Goal: Transaction & Acquisition: Purchase product/service

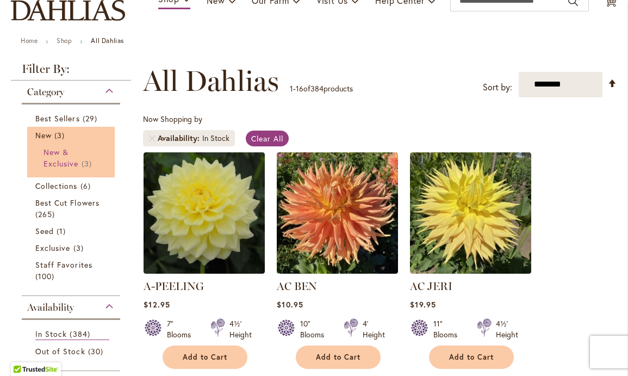
scroll to position [102, 0]
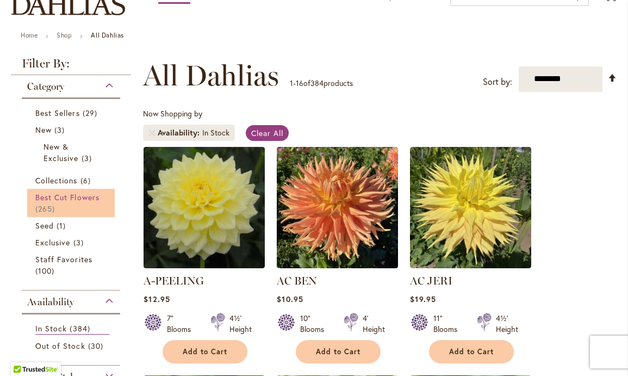
click at [71, 196] on span "Best Cut Flowers" at bounding box center [67, 197] width 64 height 10
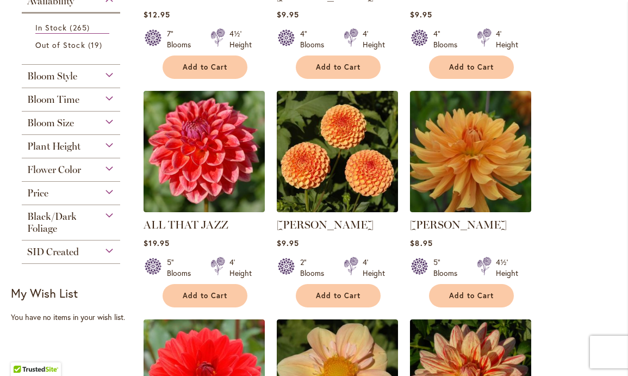
scroll to position [388, 0]
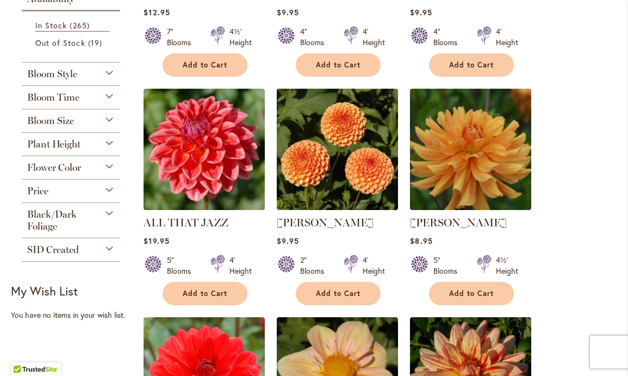
click at [108, 70] on div "Bloom Style" at bounding box center [71, 71] width 98 height 17
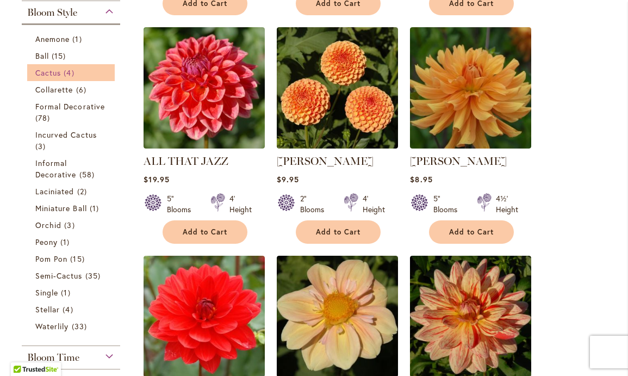
click at [108, 70] on link "Cactus 4 items" at bounding box center [72, 72] width 74 height 11
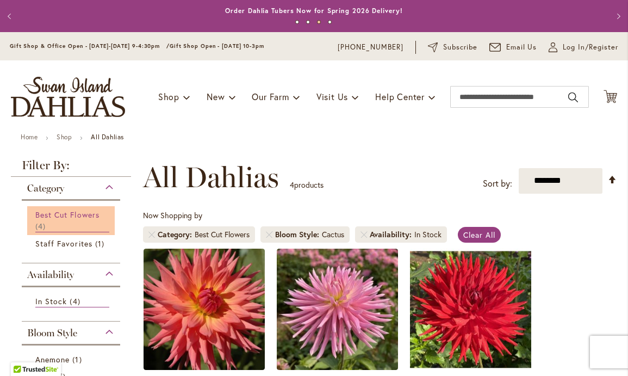
click at [59, 214] on span "Best Cut Flowers" at bounding box center [67, 214] width 64 height 10
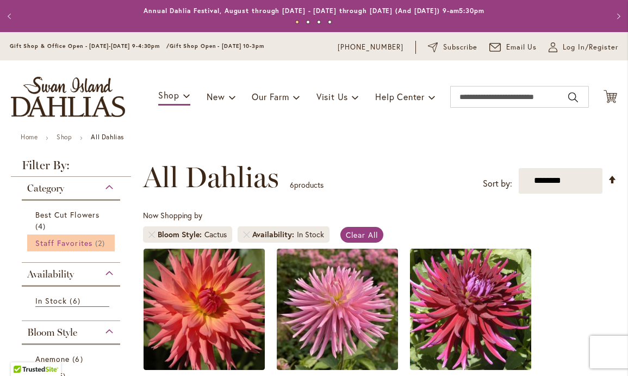
click at [61, 244] on span "Staff Favorites" at bounding box center [63, 243] width 57 height 10
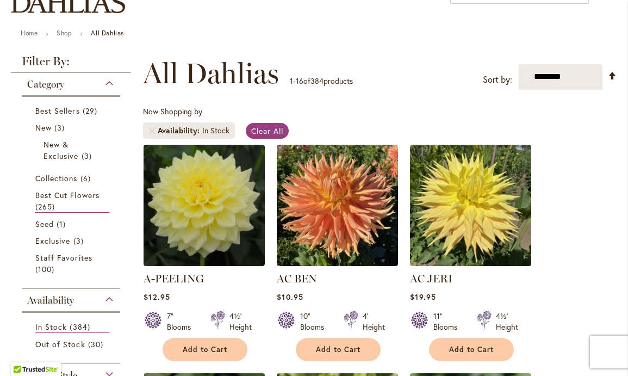
scroll to position [113, 0]
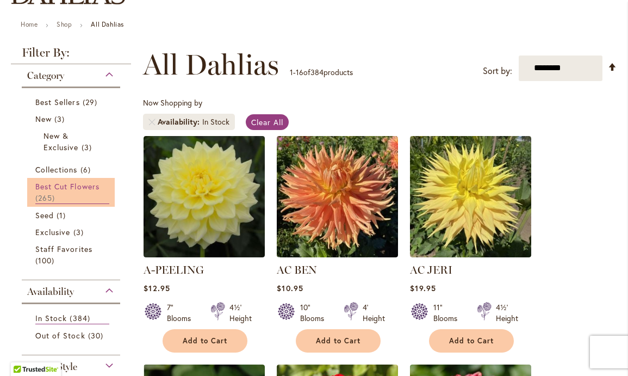
click at [63, 182] on span "Best Cut Flowers" at bounding box center [67, 186] width 64 height 10
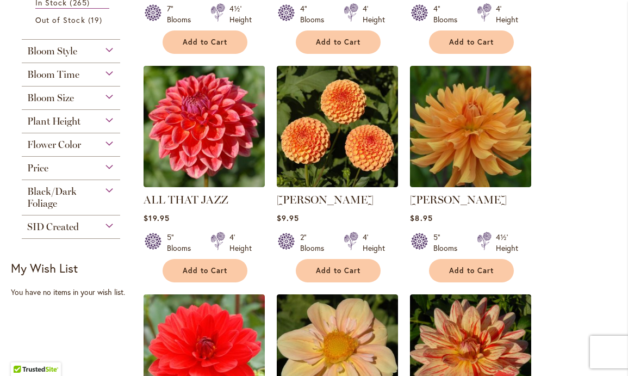
scroll to position [412, 0]
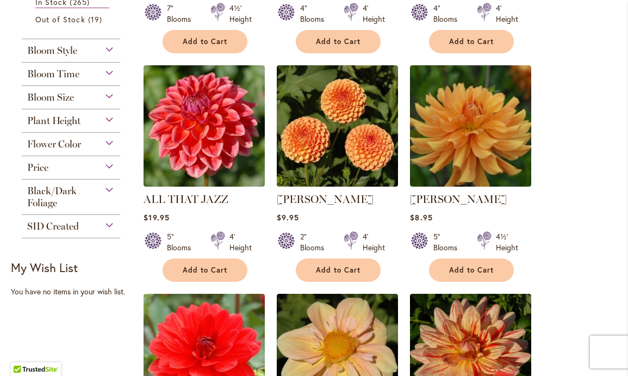
click at [79, 140] on span "Flower Color" at bounding box center [54, 144] width 54 height 12
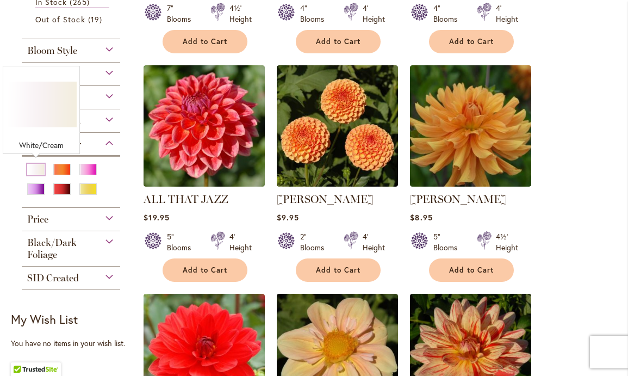
click at [38, 167] on div "White/Cream" at bounding box center [35, 169] width 17 height 11
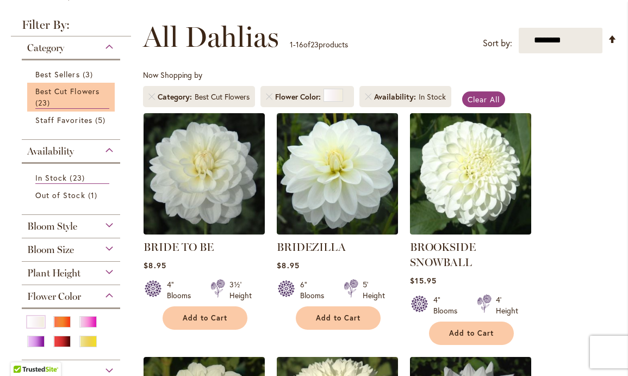
scroll to position [172, 0]
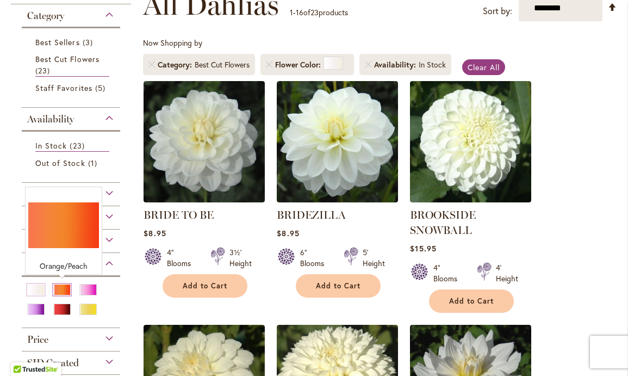
click at [62, 285] on div "Orange/Peach" at bounding box center [61, 289] width 17 height 11
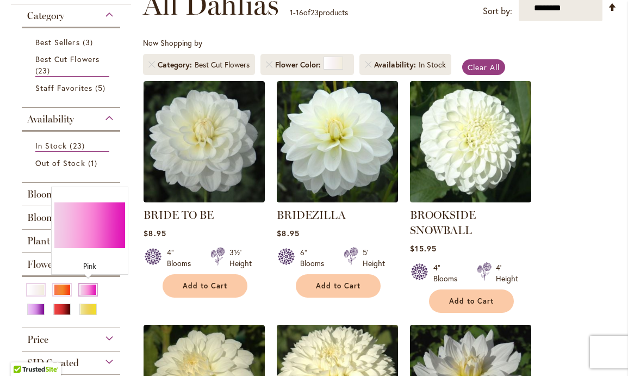
click at [88, 287] on div "Pink" at bounding box center [87, 289] width 17 height 11
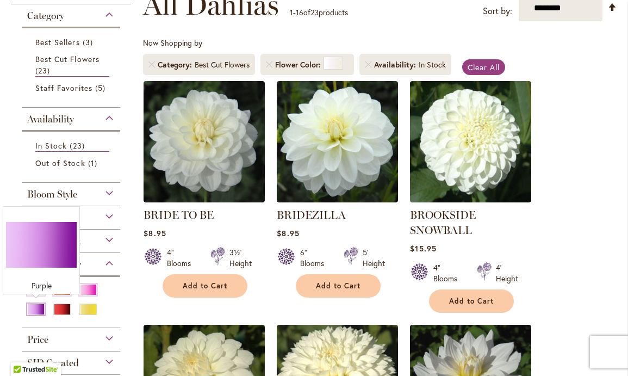
click at [35, 304] on div "Purple" at bounding box center [35, 308] width 17 height 11
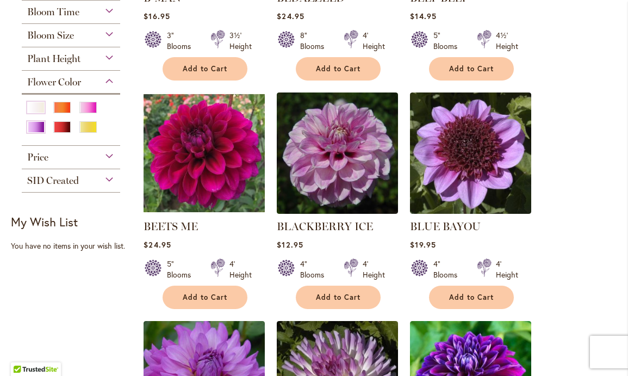
scroll to position [396, 0]
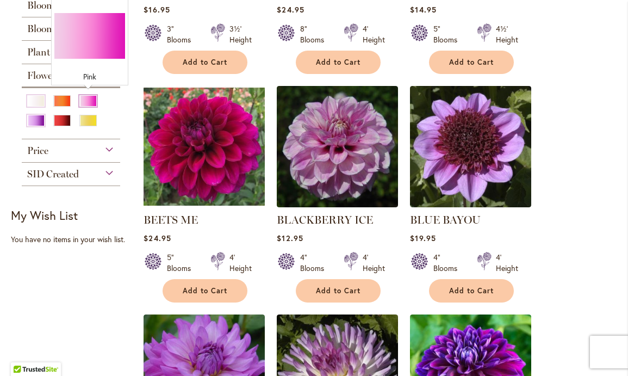
click at [90, 95] on div "Pink" at bounding box center [87, 100] width 17 height 11
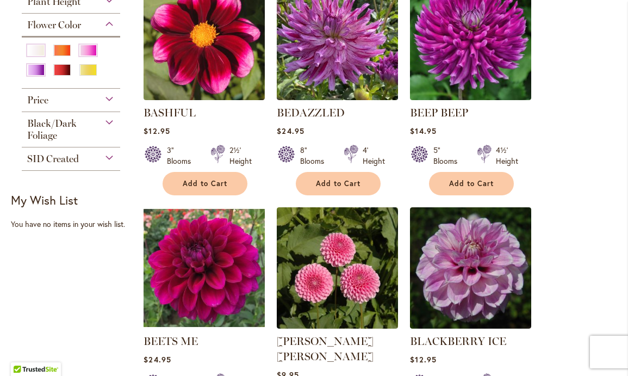
scroll to position [499, 0]
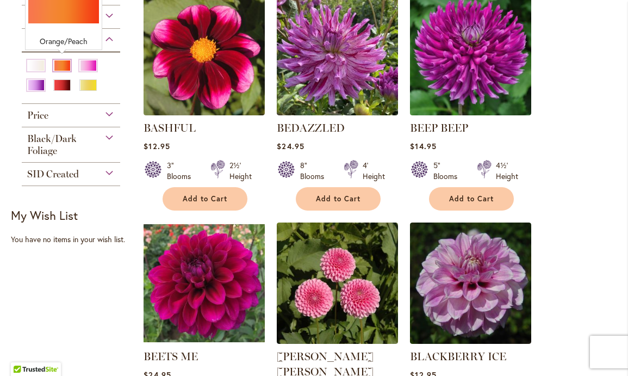
click at [60, 63] on div "Orange/Peach" at bounding box center [61, 65] width 17 height 11
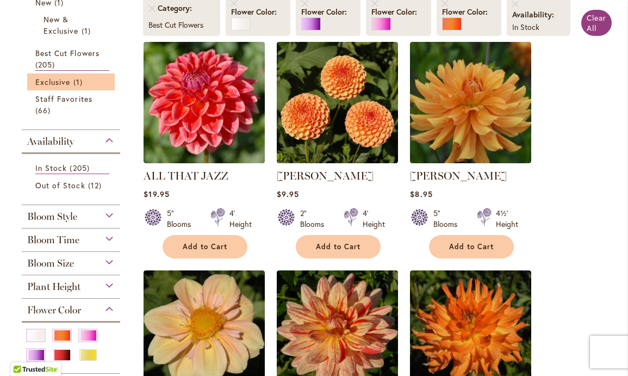
scroll to position [258, 0]
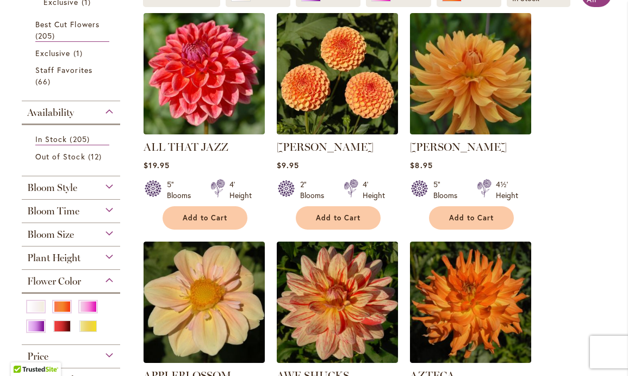
click at [109, 230] on div "Bloom Size" at bounding box center [71, 231] width 98 height 17
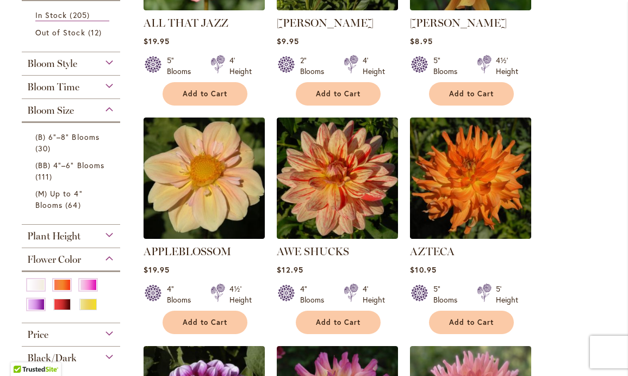
scroll to position [384, 0]
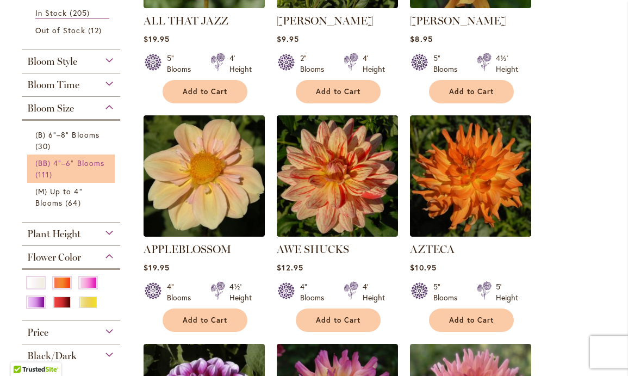
click at [67, 160] on span "(BB) 4"–6" Blooms" at bounding box center [69, 163] width 69 height 10
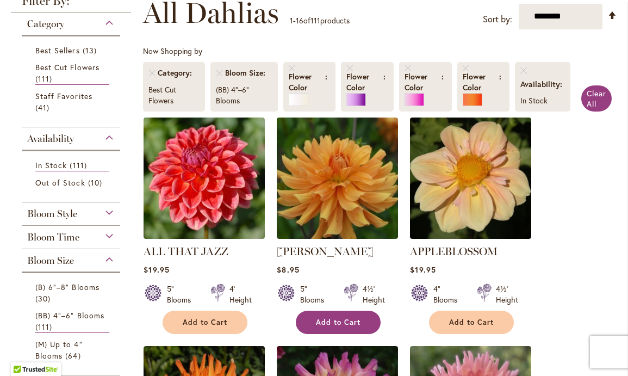
scroll to position [93, 0]
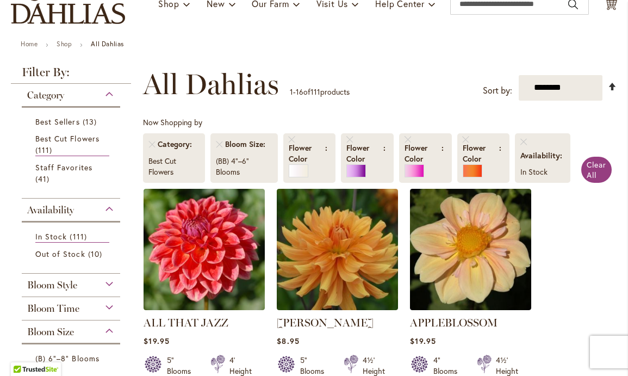
click at [611, 84] on link "Set Descending Direction" at bounding box center [612, 86] width 9 height 13
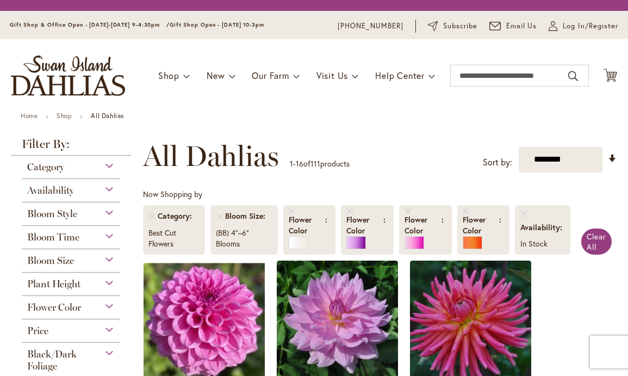
click at [578, 88] on div "Toggle Nav Shop Dahlia Tubers Collections Fresh Cut Dahlias Gardening Supplies …" at bounding box center [314, 75] width 628 height 73
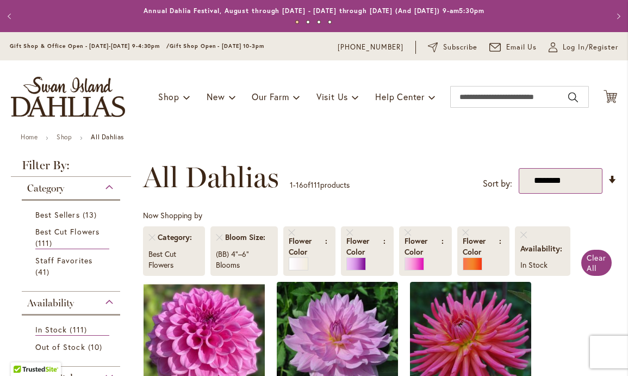
click at [555, 176] on select "**********" at bounding box center [561, 181] width 84 height 26
select select "*****"
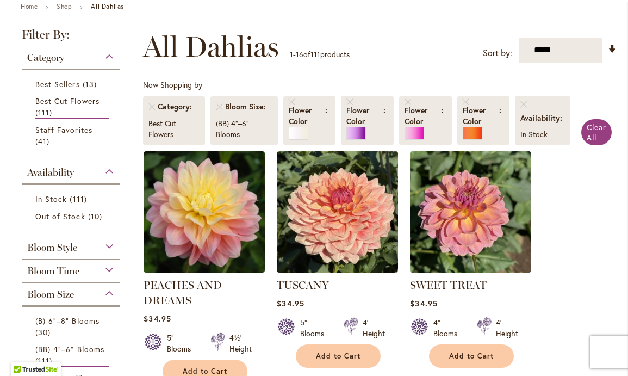
scroll to position [135, 0]
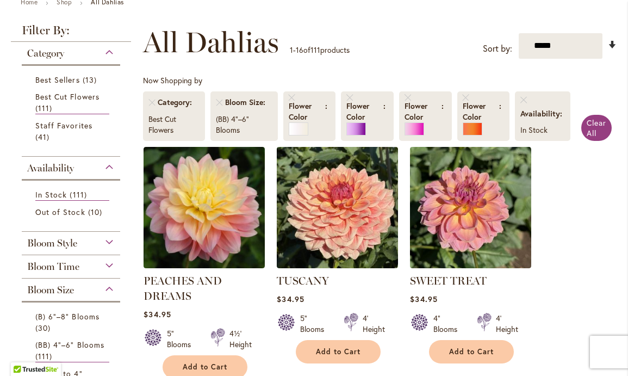
click at [613, 42] on link "Set Ascending Direction" at bounding box center [612, 45] width 9 height 13
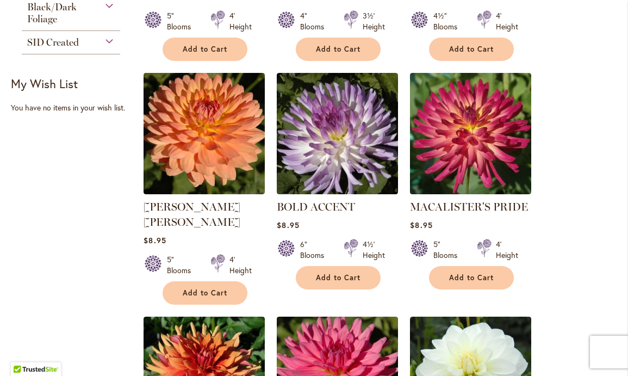
scroll to position [673, 0]
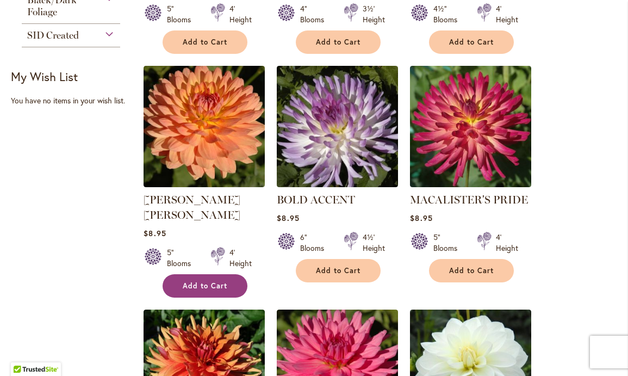
click at [201, 281] on span "Add to Cart" at bounding box center [205, 285] width 45 height 9
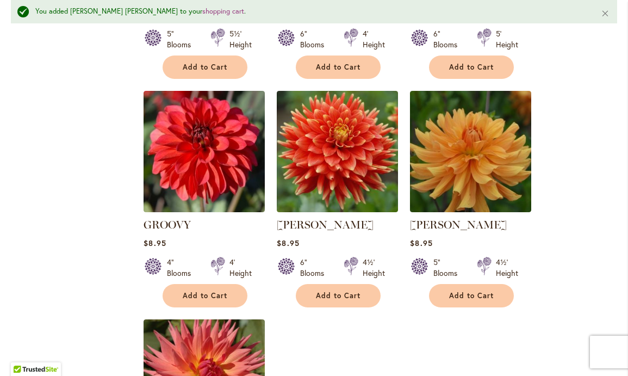
scroll to position [1163, 0]
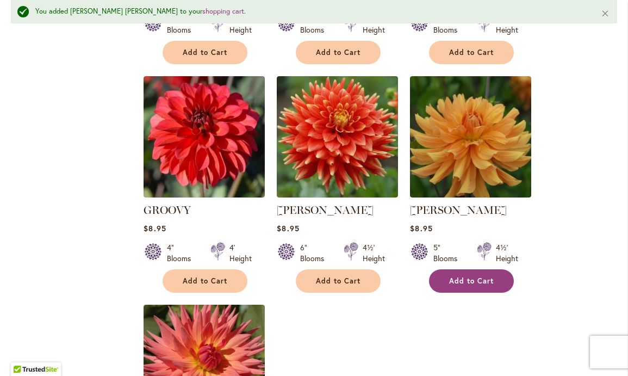
click at [467, 276] on span "Add to Cart" at bounding box center [471, 280] width 45 height 9
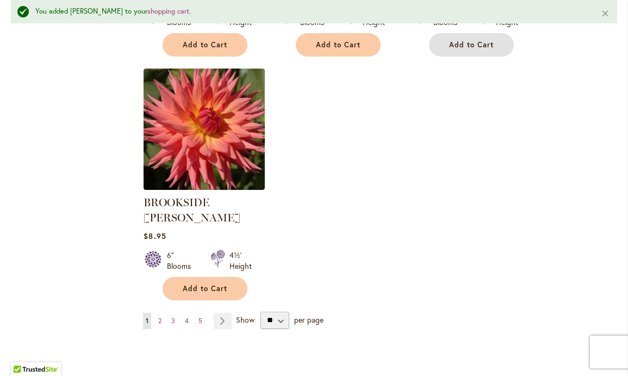
scroll to position [1409, 0]
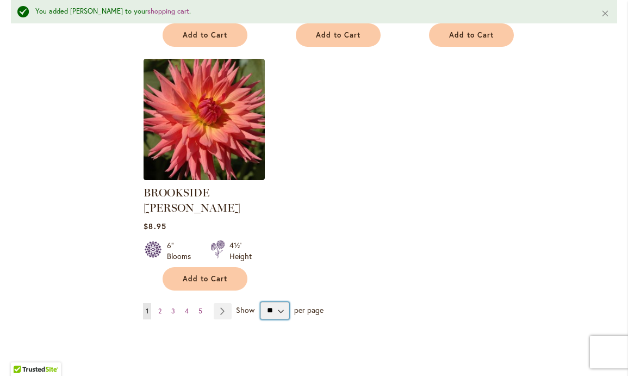
click at [279, 302] on select "** ** ** **" at bounding box center [274, 310] width 29 height 17
select select "**"
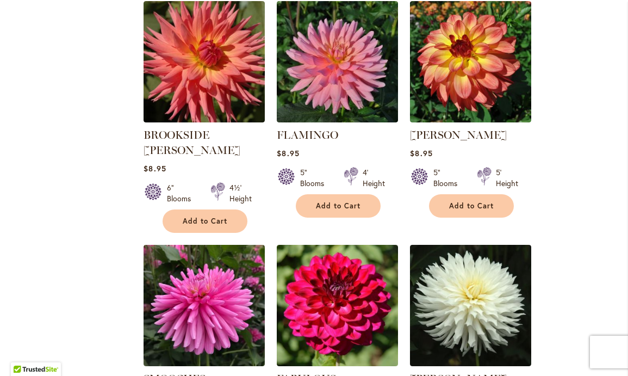
scroll to position [1446, 0]
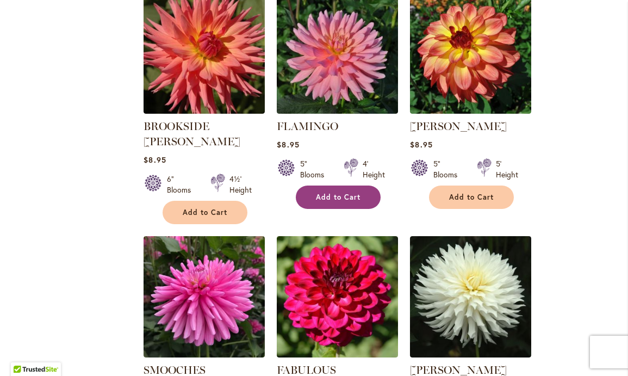
click at [337, 192] on span "Add to Cart" at bounding box center [338, 196] width 45 height 9
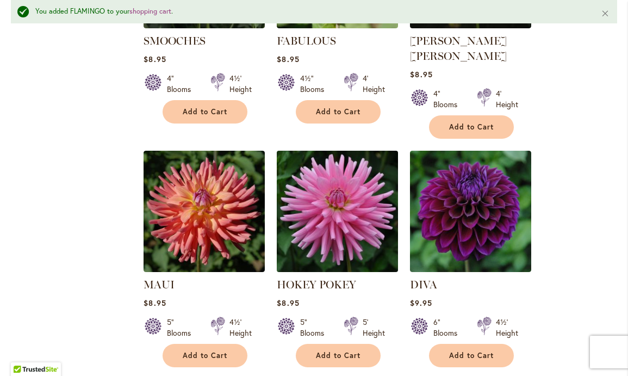
scroll to position [1806, 0]
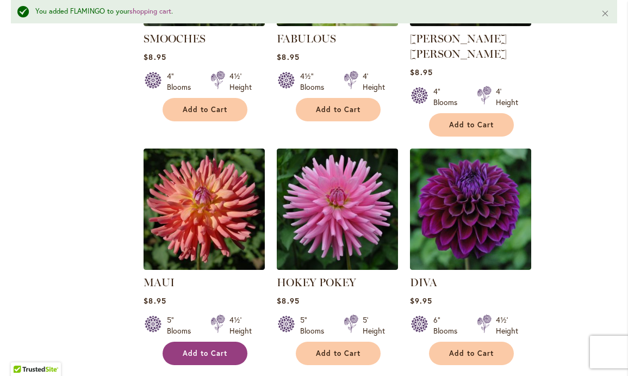
click at [204, 349] on span "Add to Cart" at bounding box center [205, 353] width 45 height 9
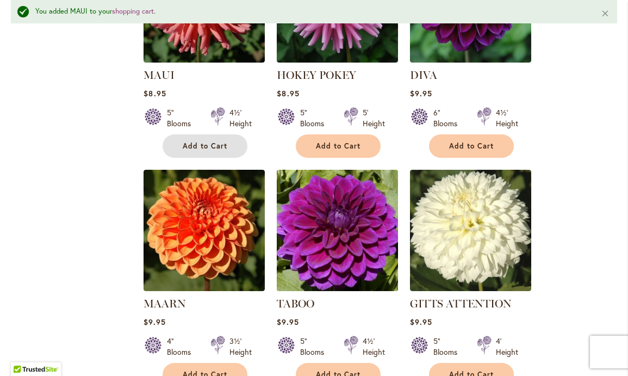
scroll to position [2025, 0]
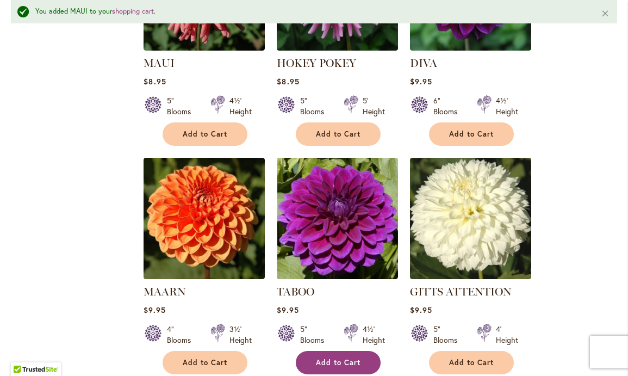
click at [335, 358] on span "Add to Cart" at bounding box center [338, 362] width 45 height 9
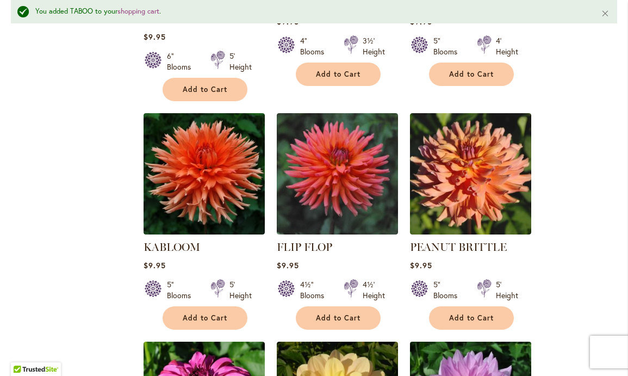
scroll to position [2543, 0]
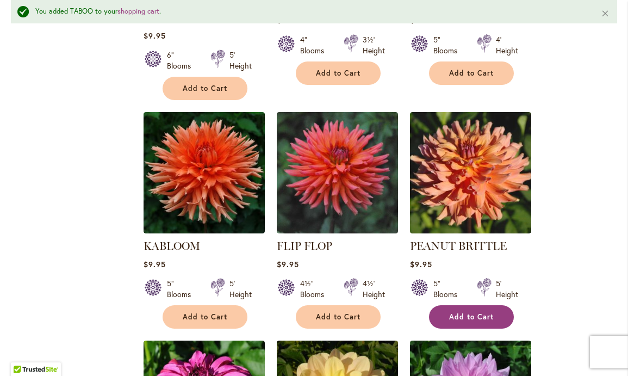
click at [470, 312] on span "Add to Cart" at bounding box center [471, 316] width 45 height 9
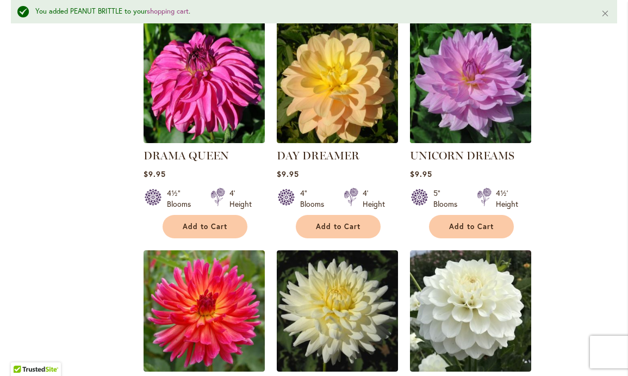
scroll to position [2869, 0]
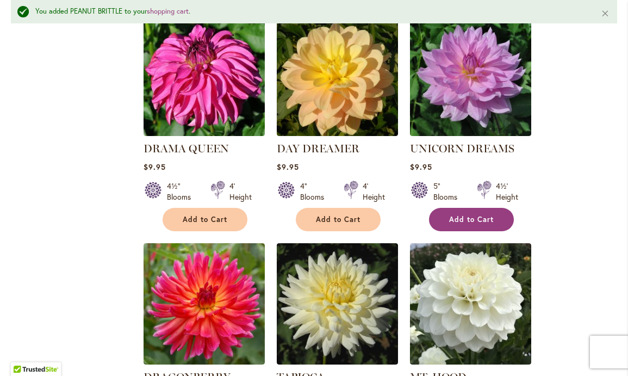
click at [467, 215] on span "Add to Cart" at bounding box center [471, 219] width 45 height 9
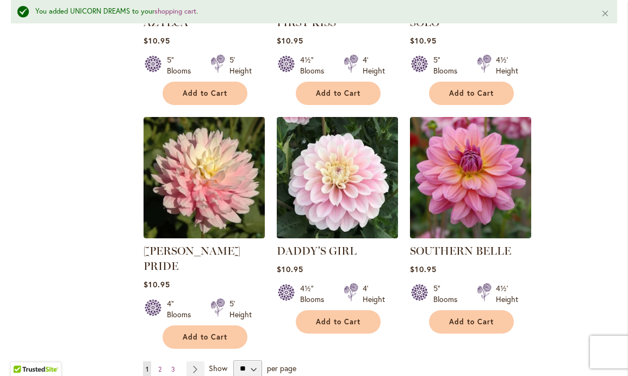
scroll to position [3684, 0]
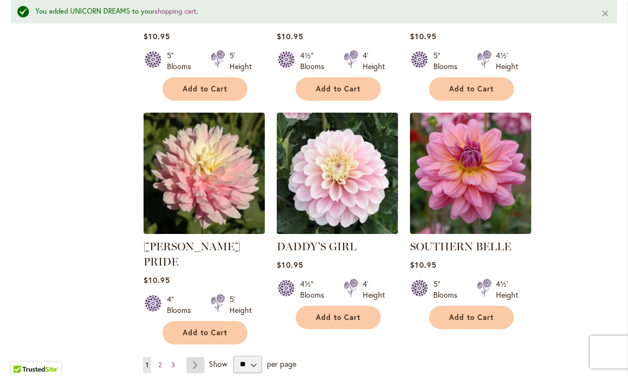
click at [196, 357] on link "Page Next" at bounding box center [195, 365] width 18 height 16
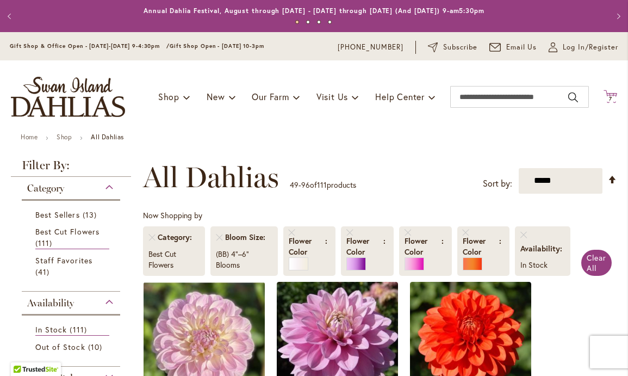
click at [610, 92] on icon at bounding box center [611, 96] width 14 height 13
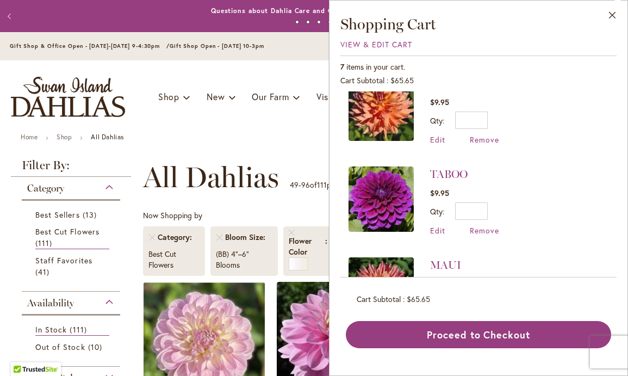
scroll to position [98, 0]
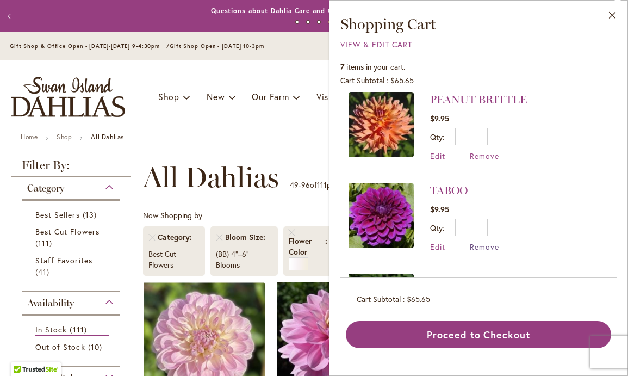
click at [484, 243] on span "Remove" at bounding box center [484, 246] width 29 height 10
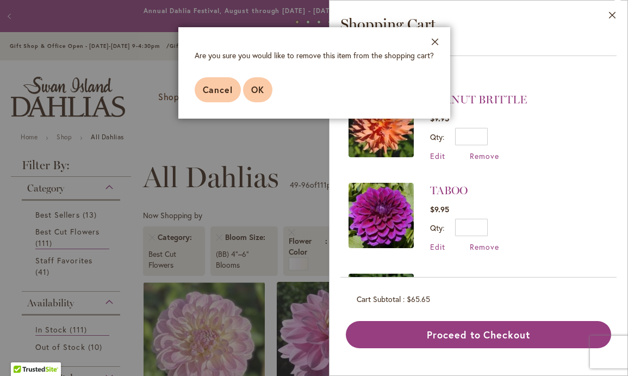
click at [258, 84] on span "OK" at bounding box center [257, 89] width 13 height 11
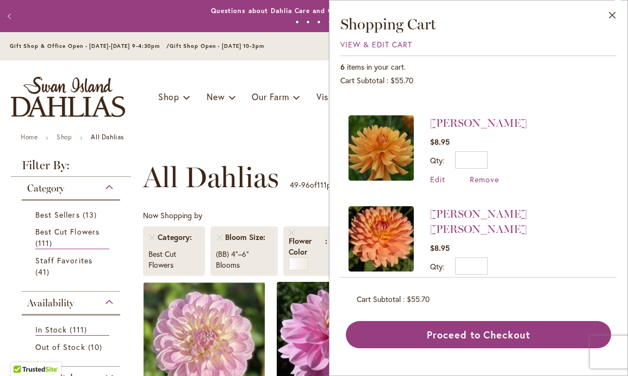
scroll to position [363, 0]
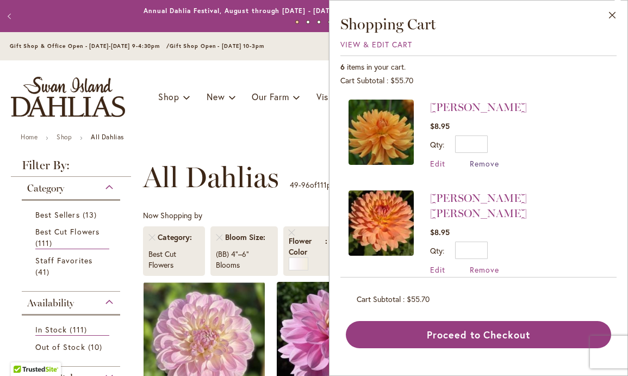
click at [484, 160] on span "Remove" at bounding box center [484, 163] width 29 height 10
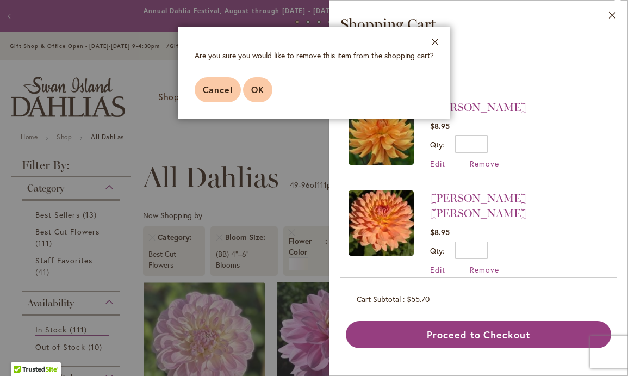
click at [259, 88] on span "OK" at bounding box center [257, 89] width 13 height 11
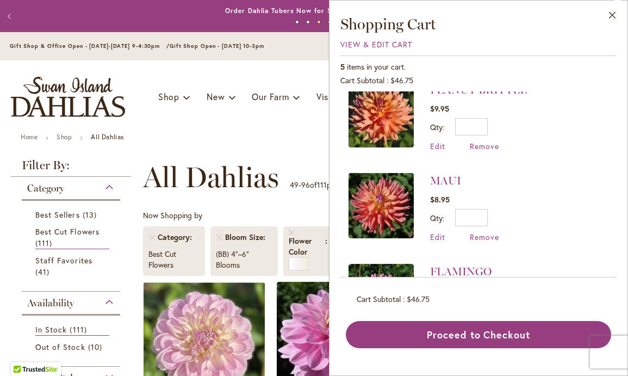
scroll to position [95, 0]
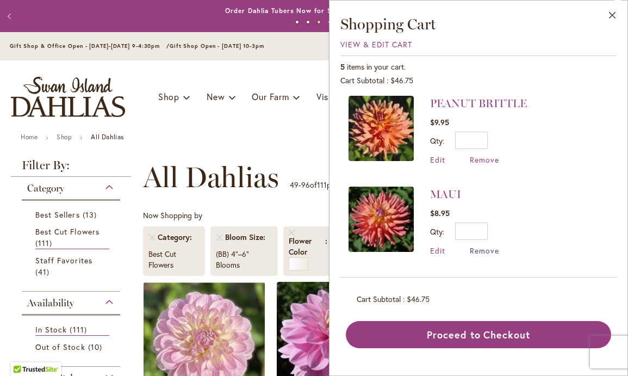
click at [480, 246] on span "Remove" at bounding box center [484, 250] width 29 height 10
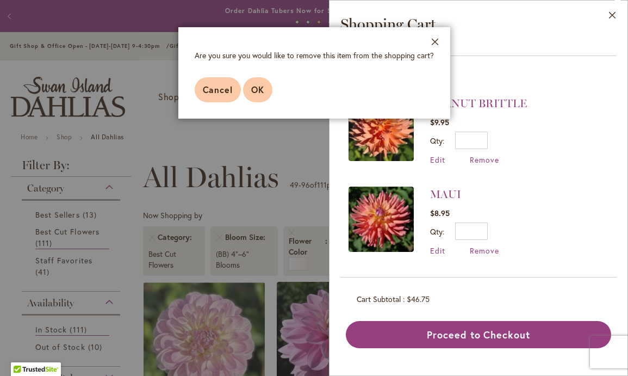
click at [259, 89] on span "OK" at bounding box center [257, 89] width 13 height 11
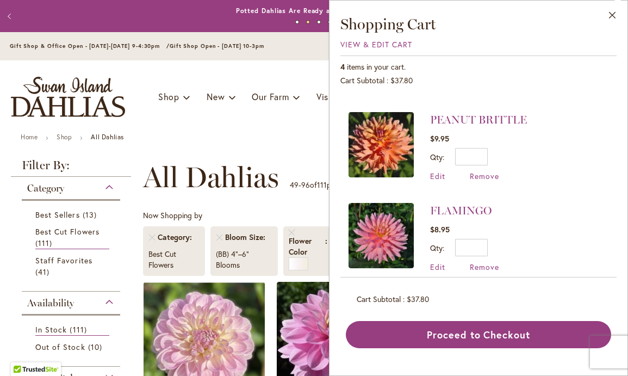
scroll to position [81, 0]
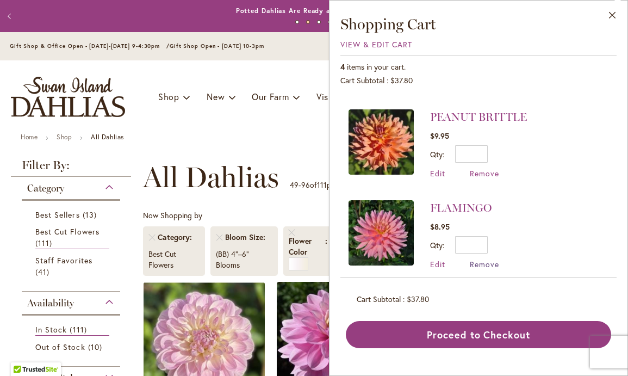
click at [483, 261] on span "Remove" at bounding box center [484, 264] width 29 height 10
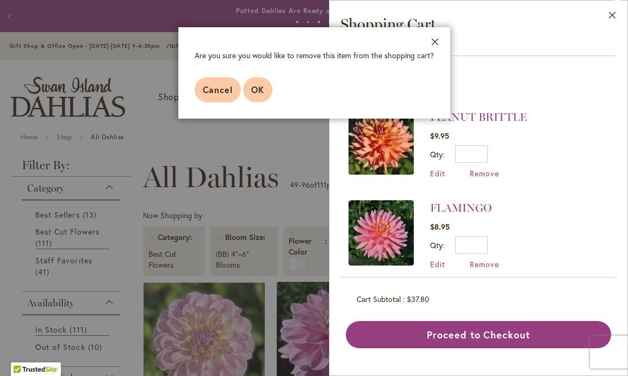
click at [260, 87] on span "OK" at bounding box center [257, 89] width 13 height 11
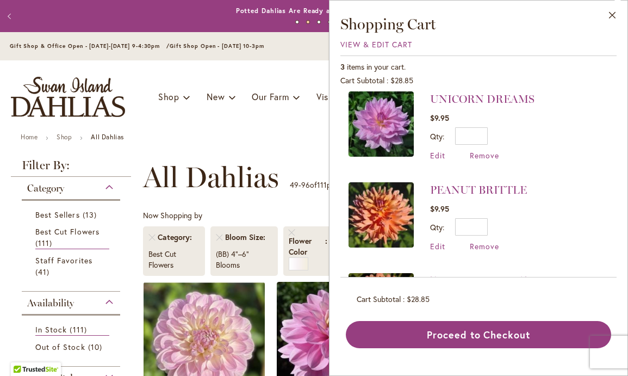
scroll to position [0, 0]
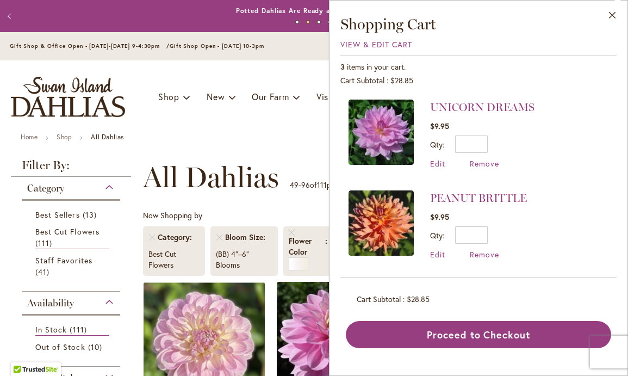
click at [229, 138] on ul "Home Shop All Dahlias" at bounding box center [314, 138] width 587 height 10
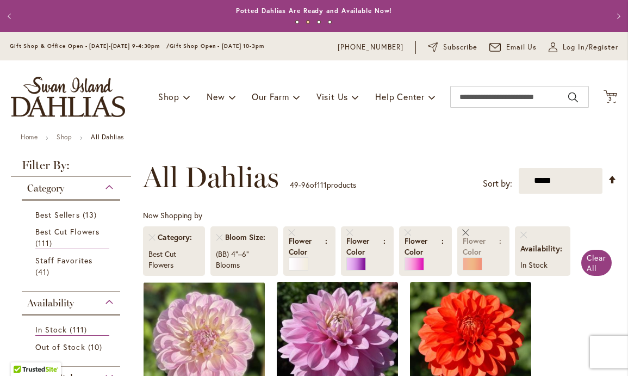
click at [466, 231] on link "Remove Flower Color Orange/Peach" at bounding box center [466, 232] width 7 height 7
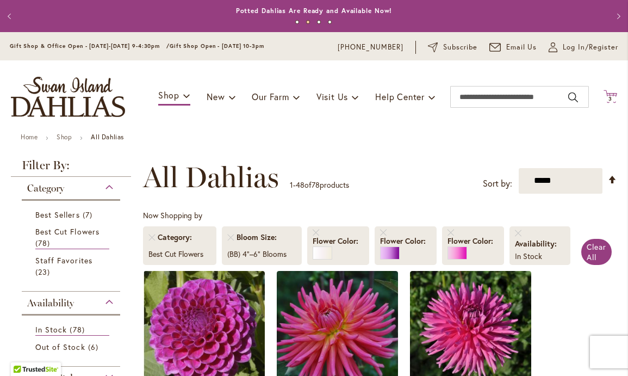
click at [610, 95] on icon at bounding box center [611, 96] width 14 height 13
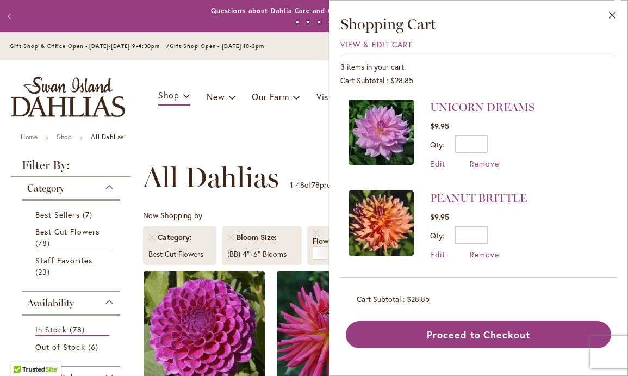
click at [379, 133] on img at bounding box center [381, 132] width 65 height 65
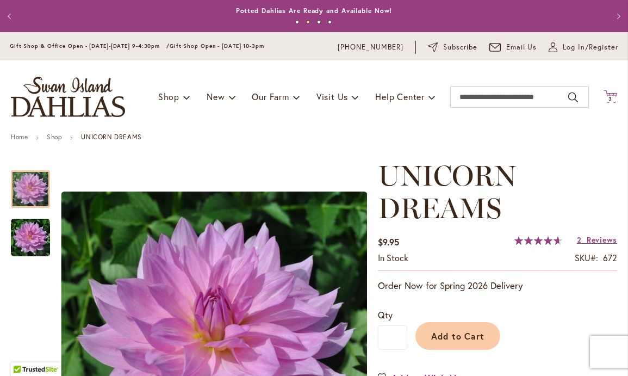
click at [609, 94] on icon at bounding box center [611, 96] width 14 height 13
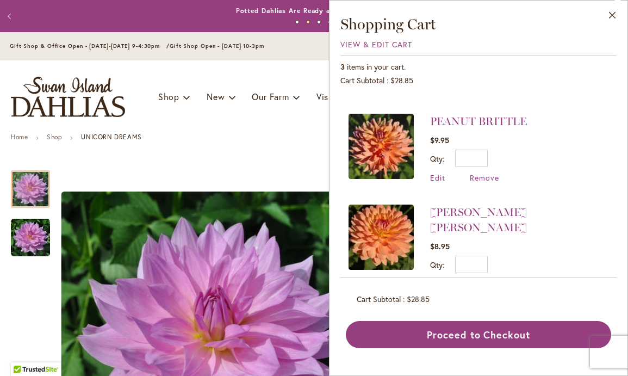
scroll to position [91, 0]
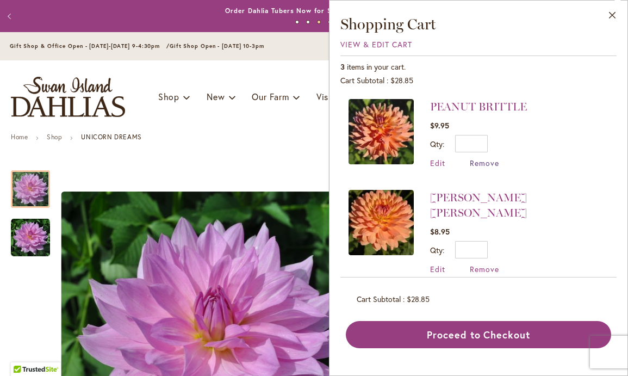
click at [478, 158] on span "Remove" at bounding box center [484, 163] width 29 height 10
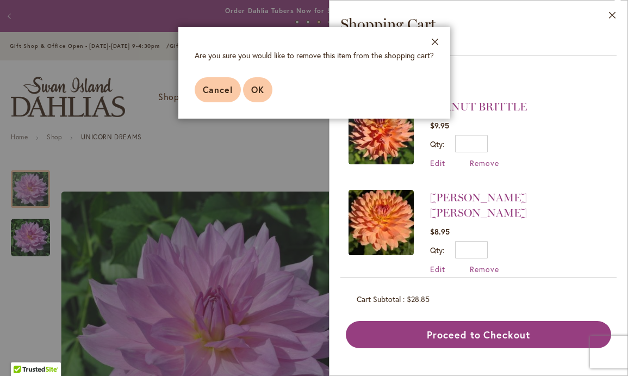
click at [257, 86] on span "OK" at bounding box center [257, 89] width 13 height 11
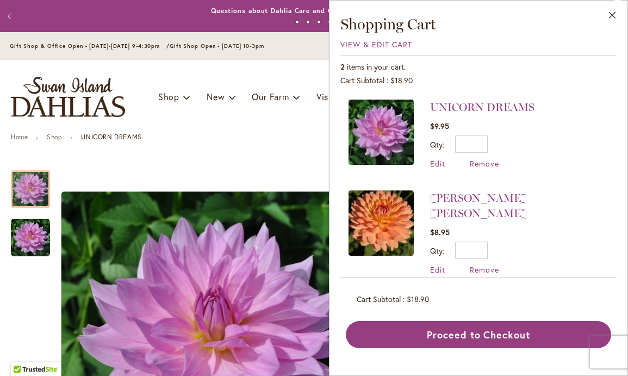
scroll to position [1, 0]
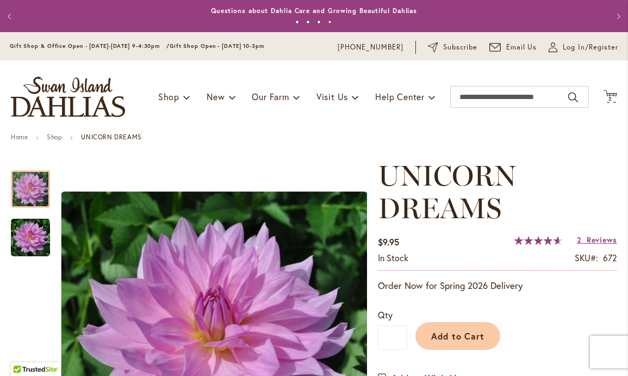
click at [10, 12] on button "Previous" at bounding box center [11, 16] width 22 height 22
click at [10, 14] on button "Previous" at bounding box center [11, 16] width 22 height 22
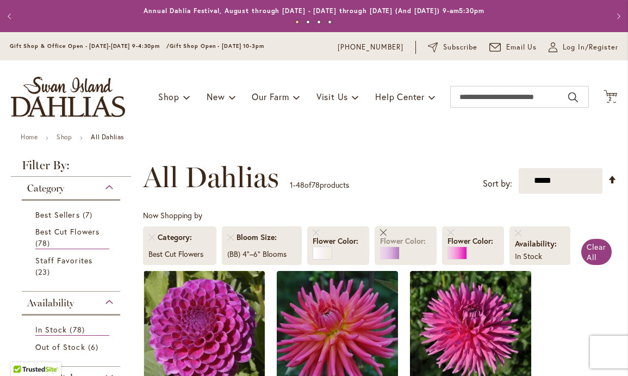
click at [384, 230] on link "Remove Flower Color Purple" at bounding box center [383, 232] width 7 height 7
click at [451, 232] on link "Remove Flower Color Pink" at bounding box center [450, 232] width 7 height 7
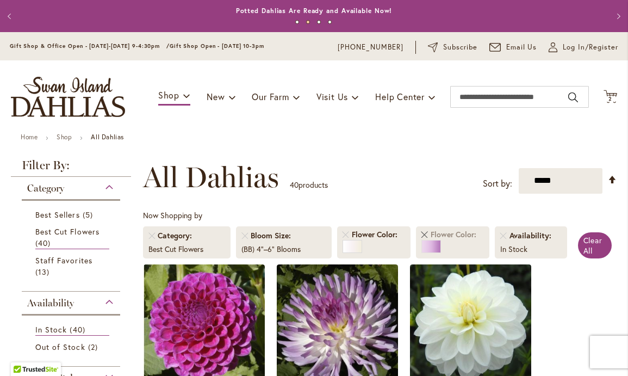
click at [425, 232] on link "Remove Flower Color Purple" at bounding box center [424, 234] width 7 height 7
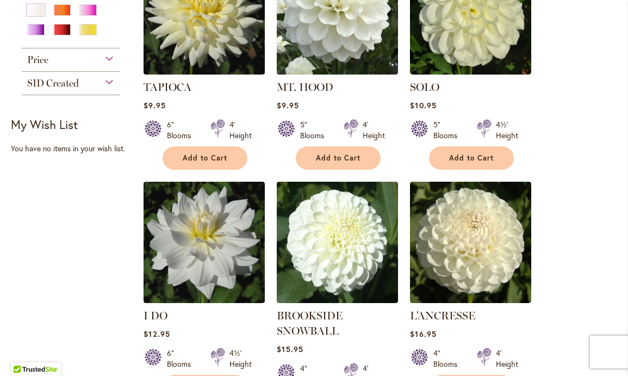
scroll to position [538, 0]
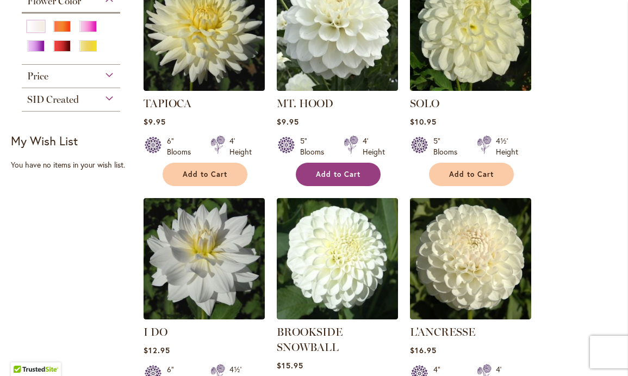
click at [331, 170] on span "Add to Cart" at bounding box center [338, 174] width 45 height 9
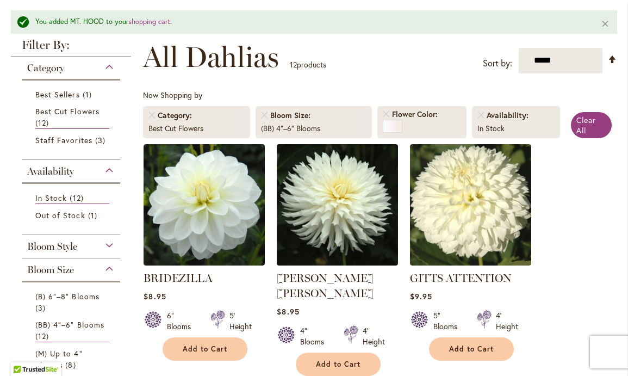
scroll to position [0, 0]
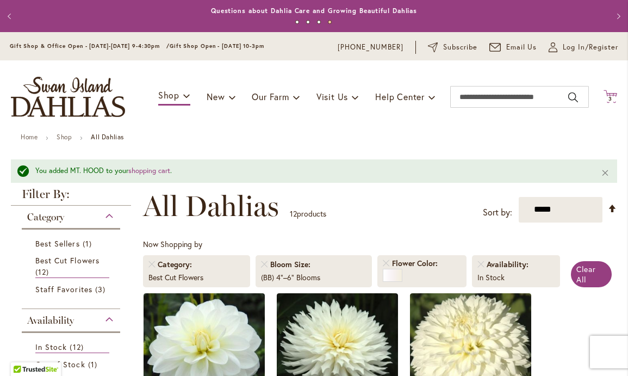
click at [611, 94] on icon "Cart .cls-1 { fill: #231f20; }" at bounding box center [611, 97] width 14 height 14
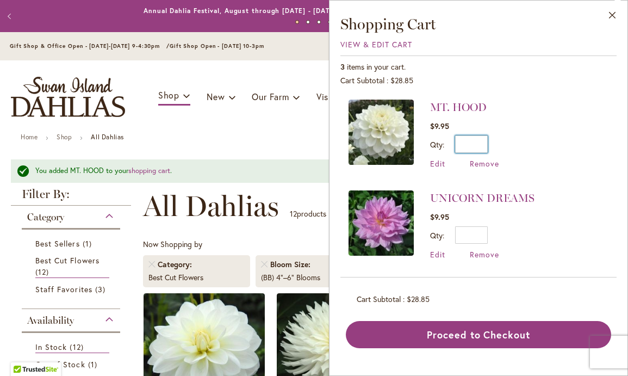
click at [482, 146] on input "*" at bounding box center [471, 143] width 33 height 17
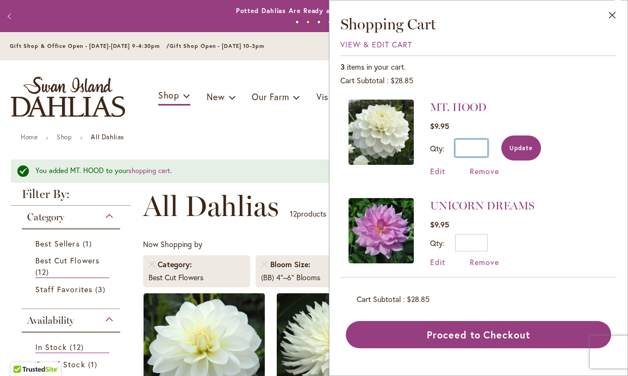
type input "*"
click at [517, 142] on button "Update" at bounding box center [521, 147] width 40 height 25
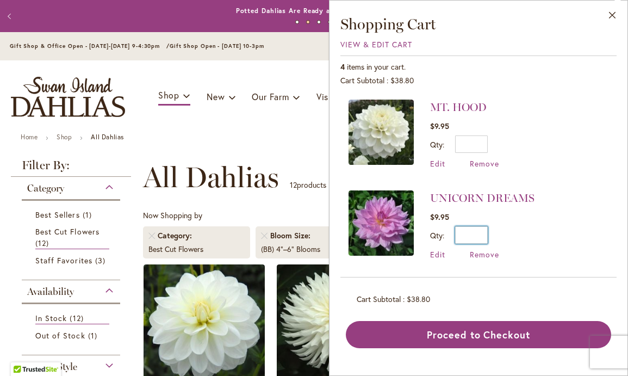
click at [484, 239] on input "*" at bounding box center [471, 234] width 33 height 17
type input "*"
click at [521, 234] on button "Update" at bounding box center [521, 238] width 40 height 25
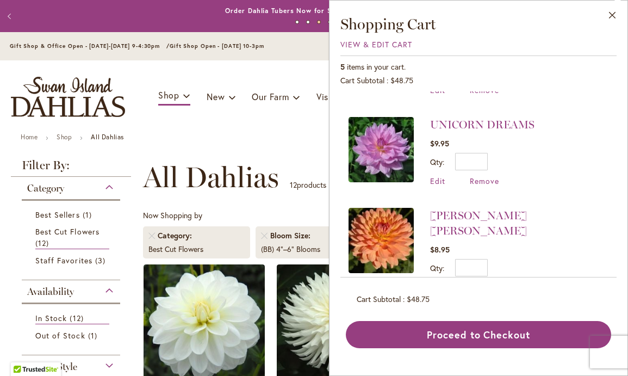
scroll to position [91, 0]
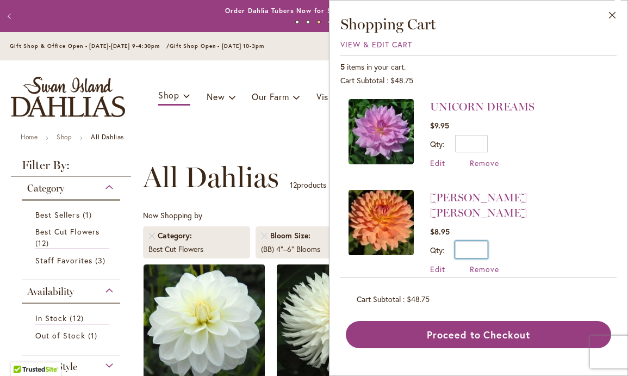
click at [484, 241] on input "*" at bounding box center [471, 249] width 33 height 17
type input "*"
click at [520, 250] on span "Update" at bounding box center [520, 254] width 23 height 8
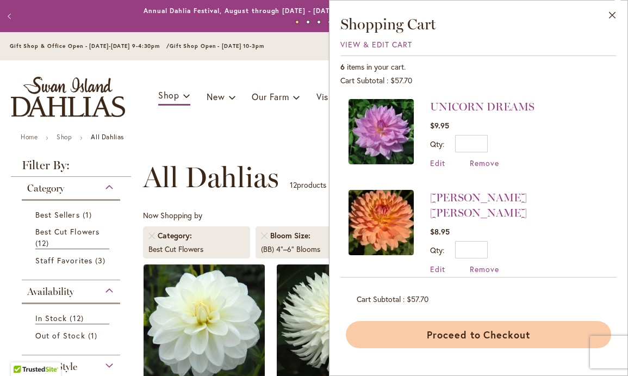
click at [477, 332] on button "Proceed to Checkout" at bounding box center [478, 334] width 265 height 27
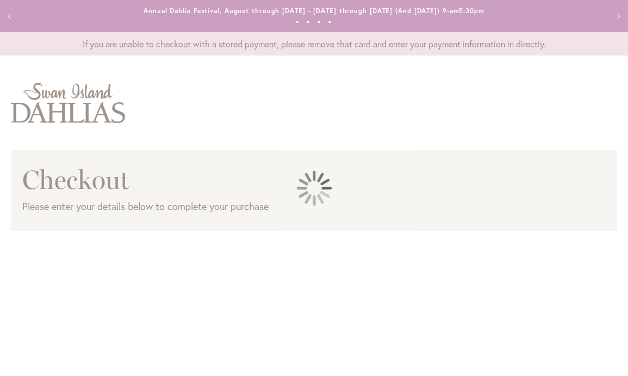
select select "**"
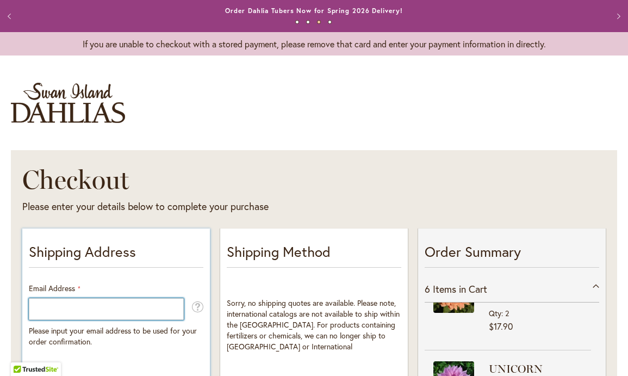
click at [156, 309] on input "Email Address" at bounding box center [106, 309] width 155 height 22
type input "**********"
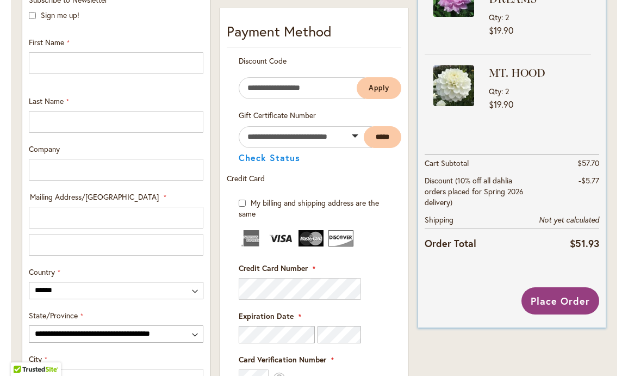
scroll to position [385, 0]
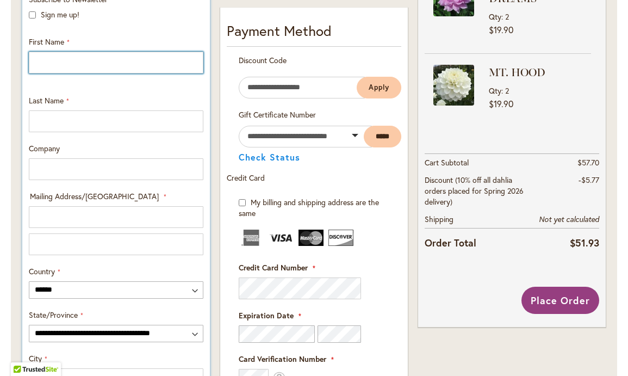
click at [113, 64] on input "First Name" at bounding box center [116, 63] width 175 height 22
type input "******"
type input "*****"
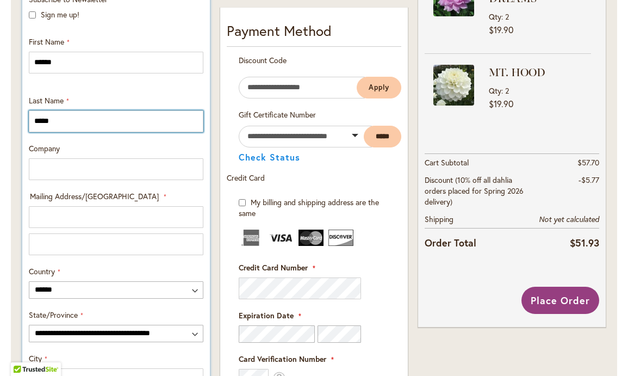
type input "**********"
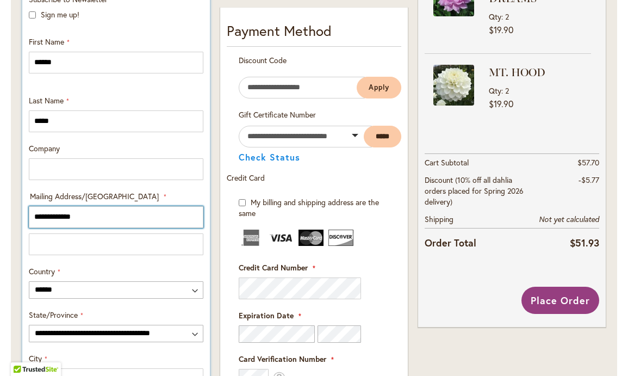
type input "***"
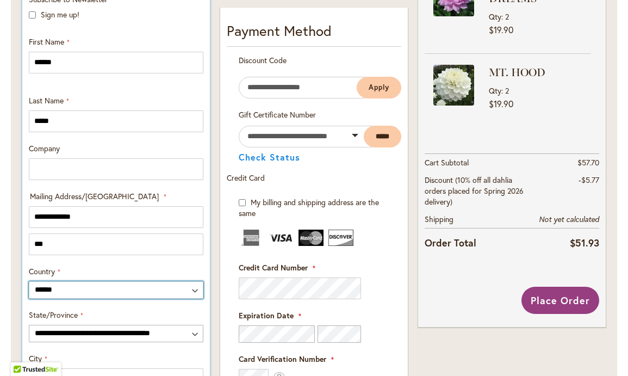
select select "**"
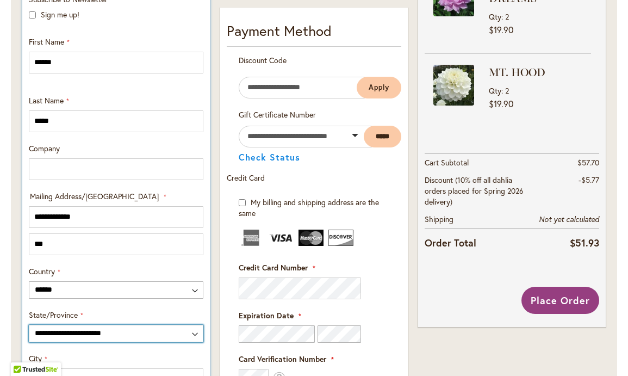
type input "********"
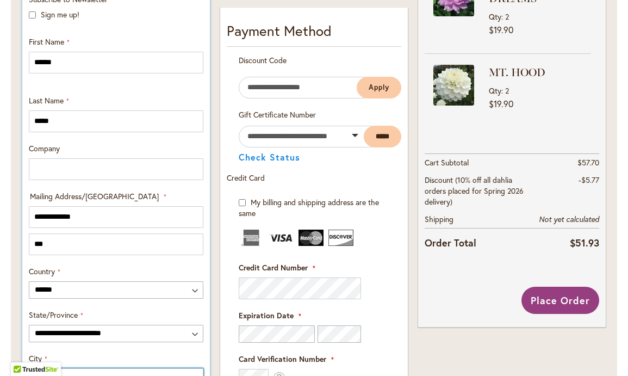
type input "**********"
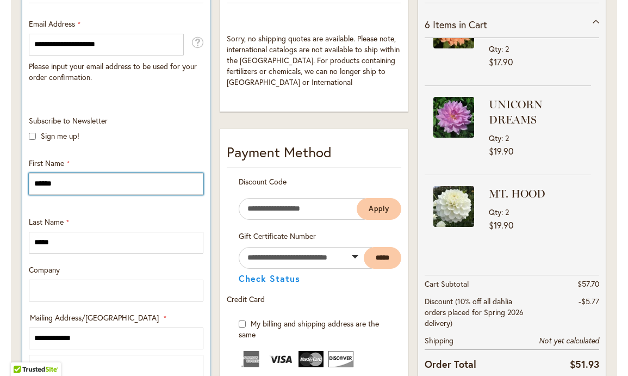
scroll to position [252, 0]
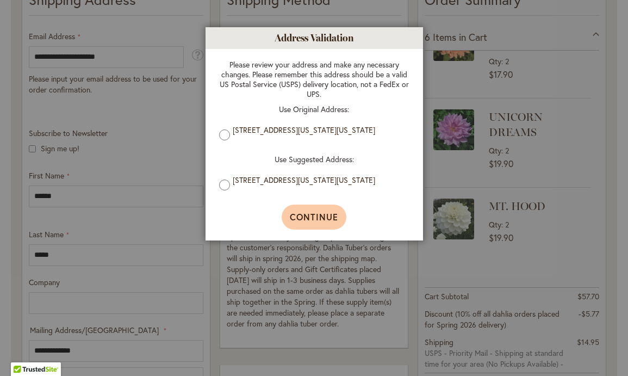
click at [318, 216] on span "Continue" at bounding box center [314, 216] width 48 height 11
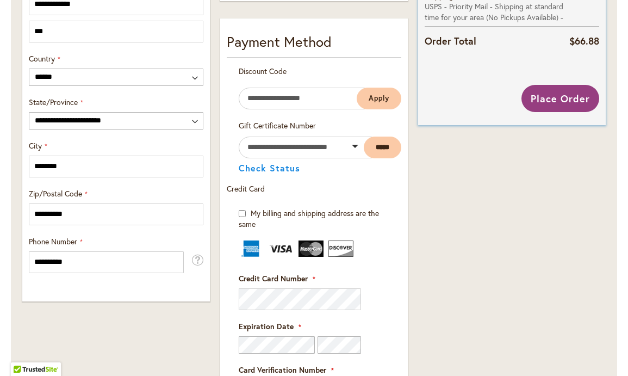
scroll to position [602, 0]
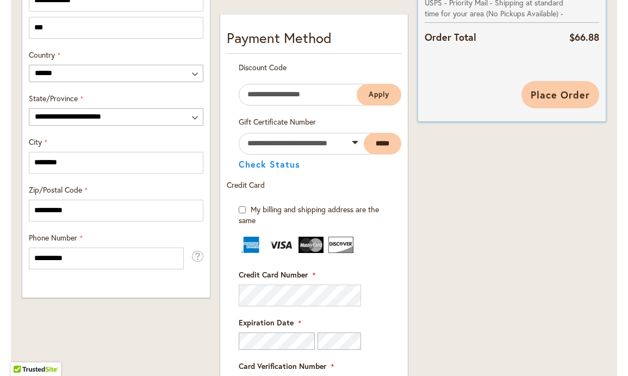
click at [560, 93] on span "Place Order" at bounding box center [560, 94] width 59 height 13
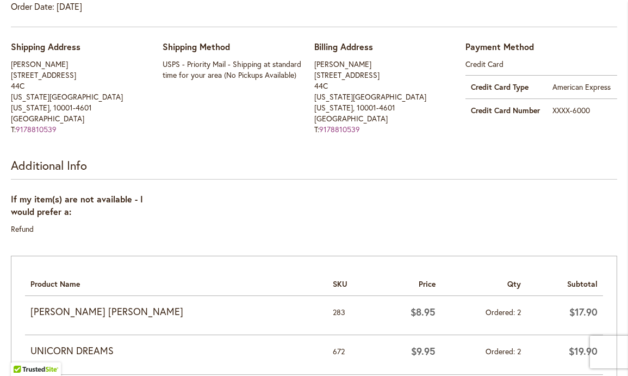
scroll to position [16, 0]
